Goal: Information Seeking & Learning: Stay updated

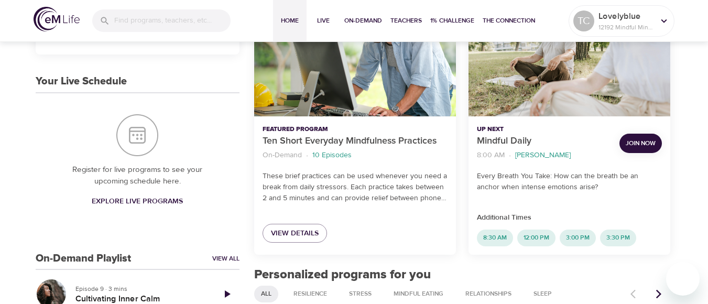
scroll to position [194, 0]
click at [643, 141] on span "Join Now" at bounding box center [641, 143] width 30 height 11
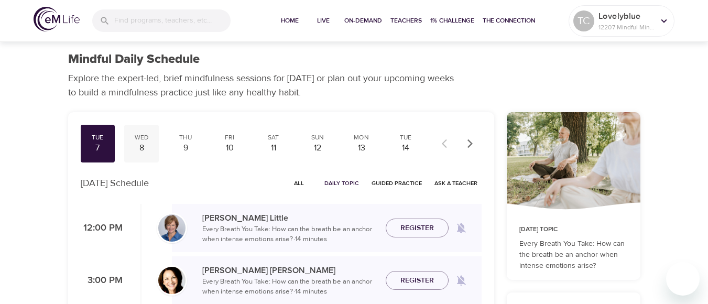
scroll to position [11, 0]
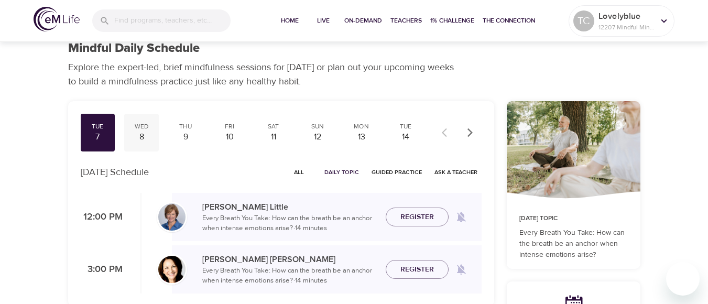
click at [142, 136] on div "8" at bounding box center [141, 137] width 26 height 12
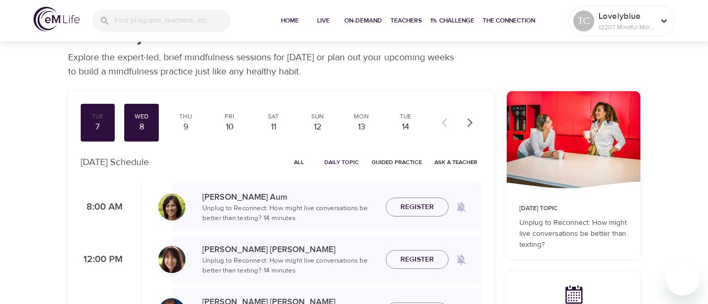
scroll to position [21, 0]
click at [185, 125] on div "9" at bounding box center [185, 127] width 26 height 12
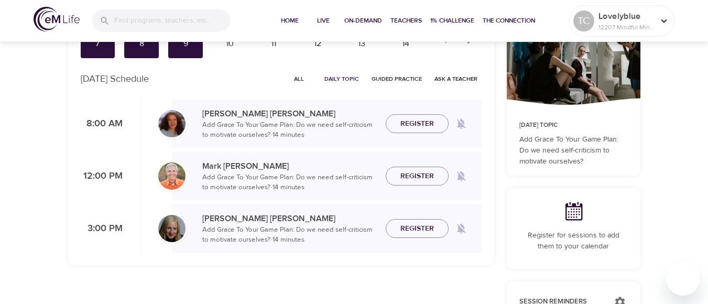
scroll to position [41, 0]
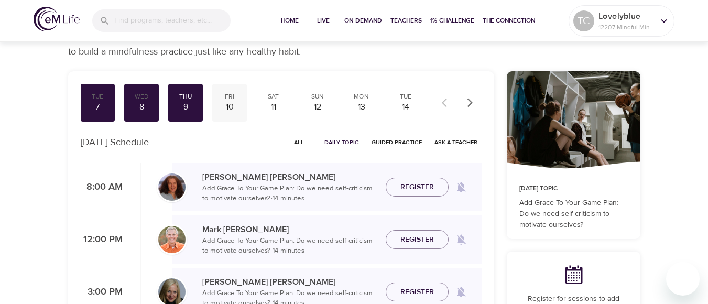
click at [229, 101] on div "10" at bounding box center [230, 107] width 26 height 12
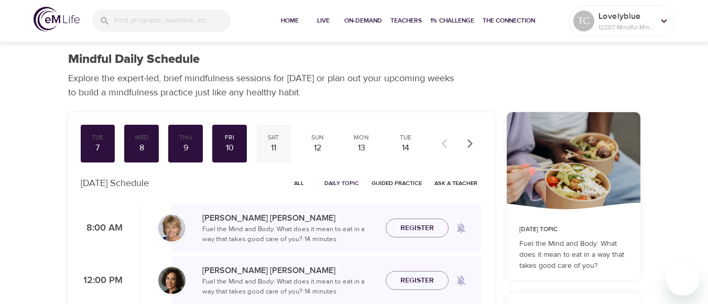
click at [271, 142] on div "11" at bounding box center [274, 148] width 26 height 12
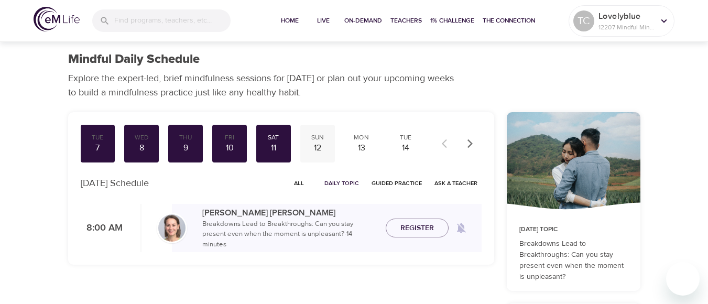
click at [315, 146] on div "12" at bounding box center [318, 148] width 26 height 12
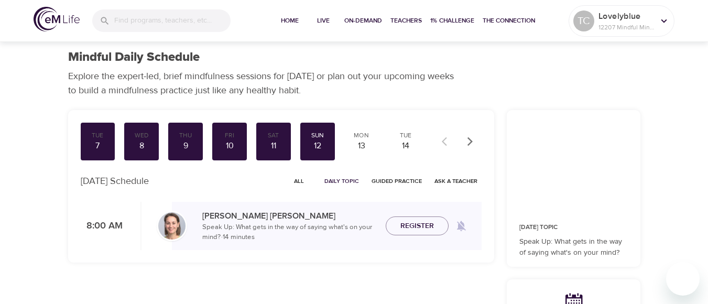
scroll to position [3, 0]
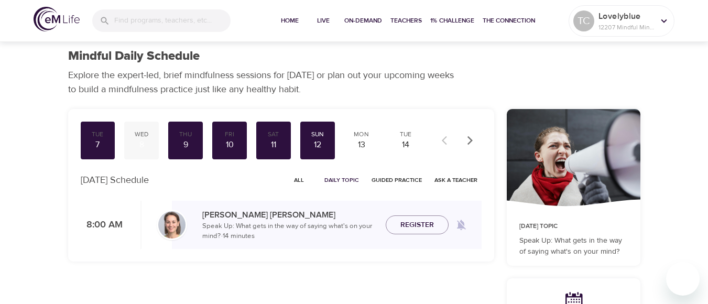
click at [142, 143] on div "8" at bounding box center [141, 145] width 26 height 12
